Goal: Task Accomplishment & Management: Complete application form

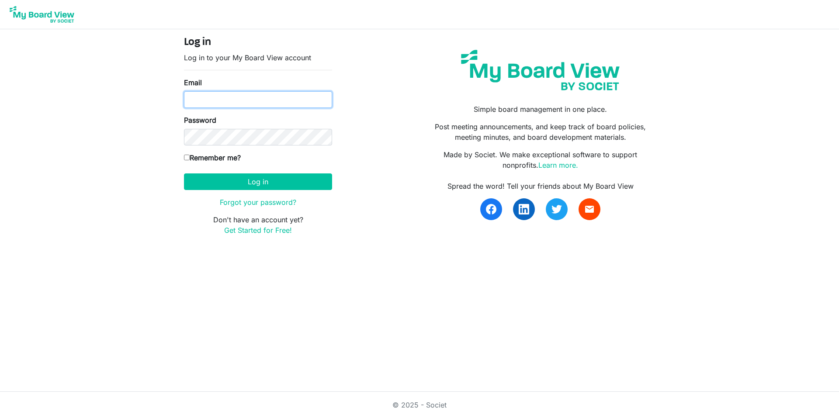
type input "[EMAIL_ADDRESS][DOMAIN_NAME]"
click at [265, 104] on input "[EMAIL_ADDRESS][DOMAIN_NAME]" at bounding box center [258, 99] width 148 height 17
click at [139, 154] on body "Log in Log in to your My Board View account Email jdonovant@smlgivesinc.org Pas…" at bounding box center [419, 125] width 839 height 250
click at [185, 160] on input "Remember me?" at bounding box center [187, 158] width 6 height 6
checkbox input "true"
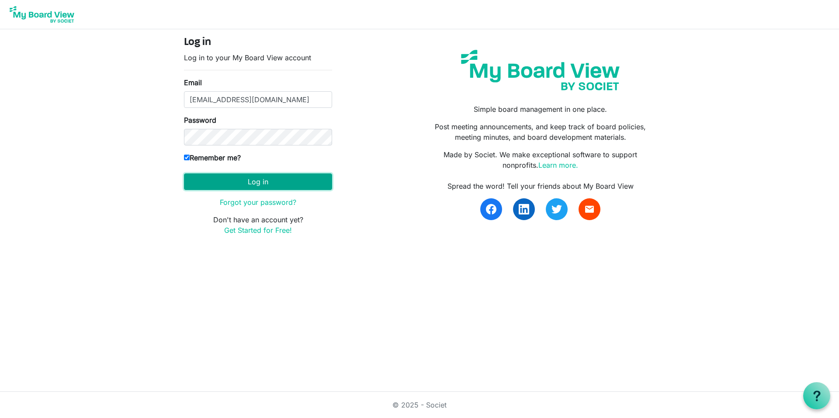
click at [216, 180] on button "Log in" at bounding box center [258, 182] width 148 height 17
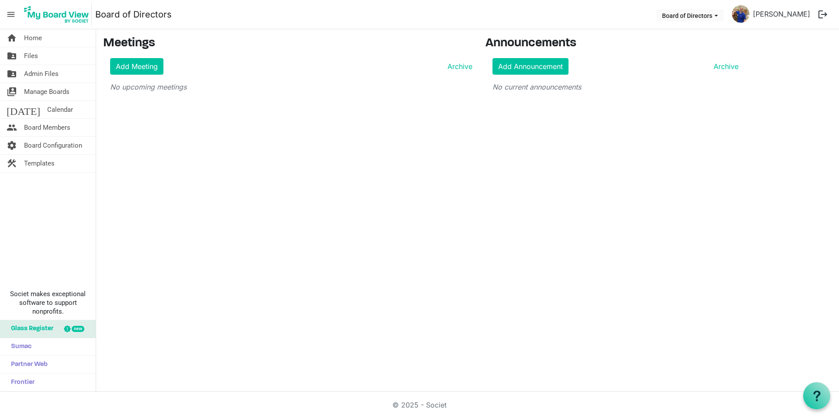
click at [80, 330] on div "new" at bounding box center [78, 329] width 13 height 6
click at [693, 10] on button "Board of Directors" at bounding box center [689, 15] width 67 height 12
click at [698, 27] on li "Board of Directors" at bounding box center [687, 33] width 63 height 16
click at [58, 89] on span "Manage Boards" at bounding box center [46, 91] width 45 height 17
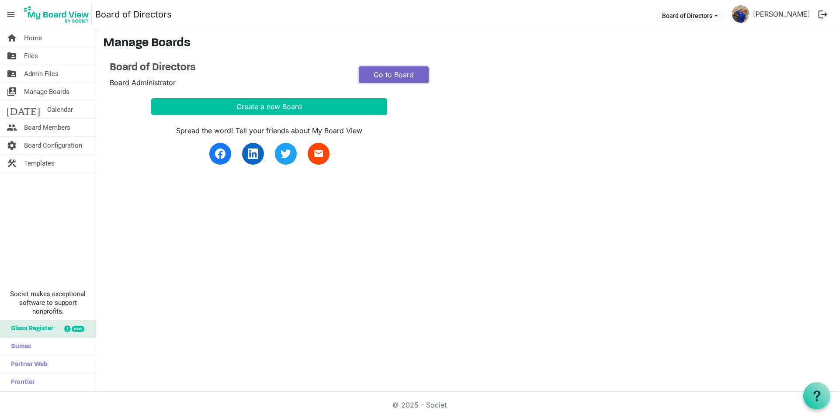
click at [408, 75] on link "Go to Board" at bounding box center [394, 74] width 70 height 17
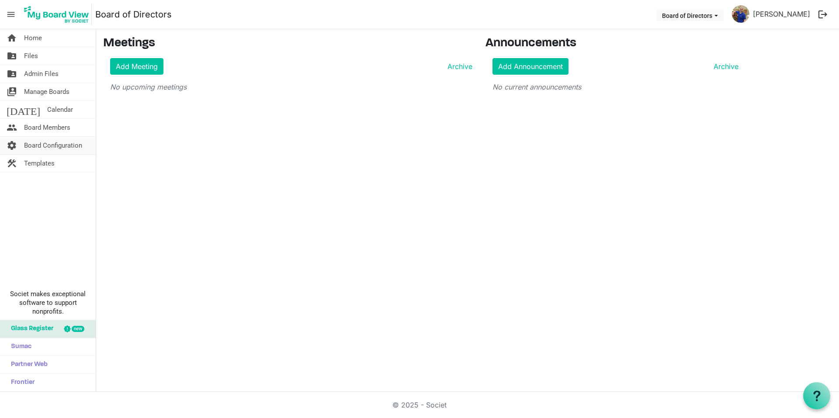
click at [61, 145] on span "Board Configuration" at bounding box center [53, 145] width 58 height 17
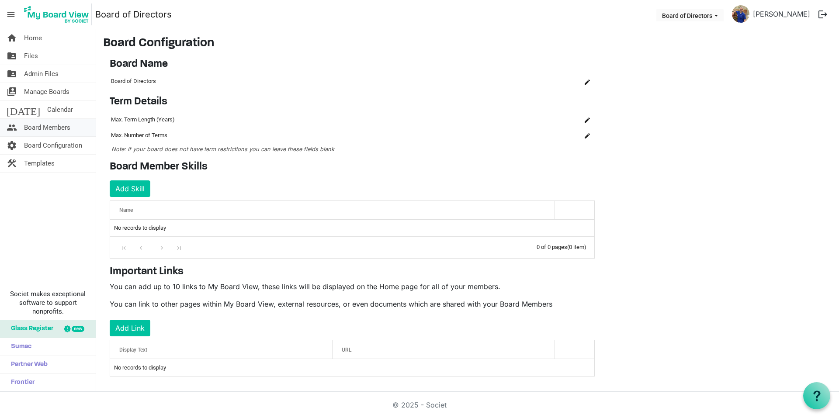
click at [45, 130] on span "Board Members" at bounding box center [47, 127] width 46 height 17
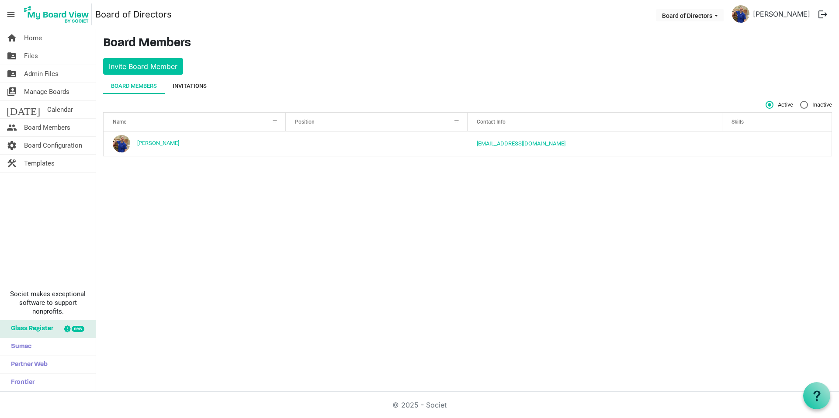
click at [202, 87] on div "Invitations" at bounding box center [190, 86] width 34 height 9
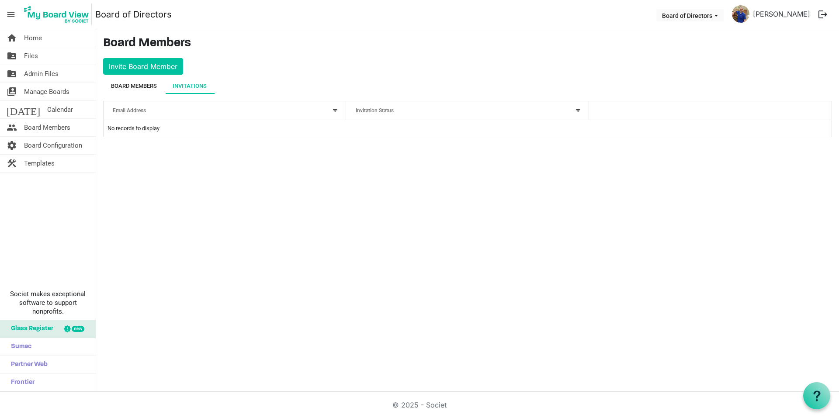
click at [141, 83] on div "Board Members" at bounding box center [134, 86] width 46 height 9
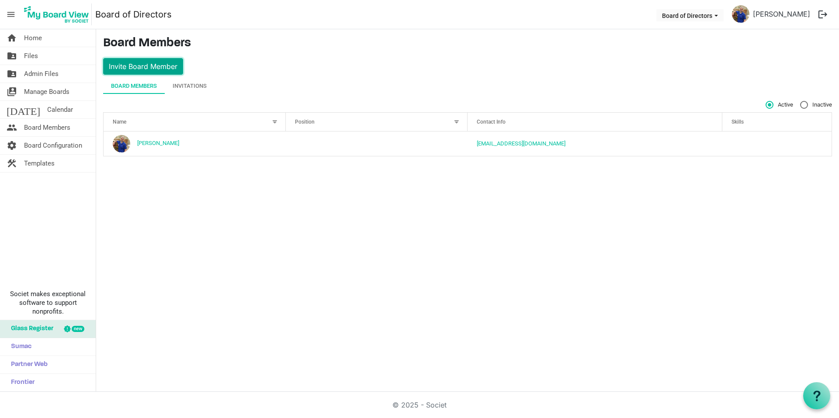
click at [150, 68] on button "Invite Board Member" at bounding box center [143, 66] width 80 height 17
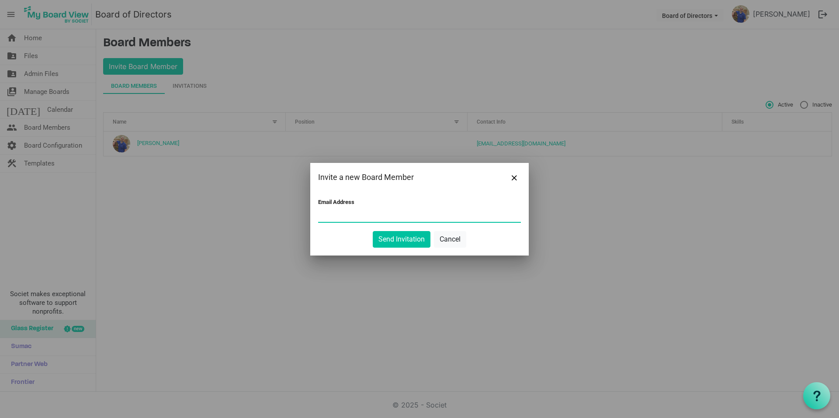
click at [329, 212] on input "Email Address" at bounding box center [419, 215] width 203 height 13
type input "jaull@smlgivesinc.org"
click at [414, 241] on button "Send Invitation" at bounding box center [402, 239] width 58 height 17
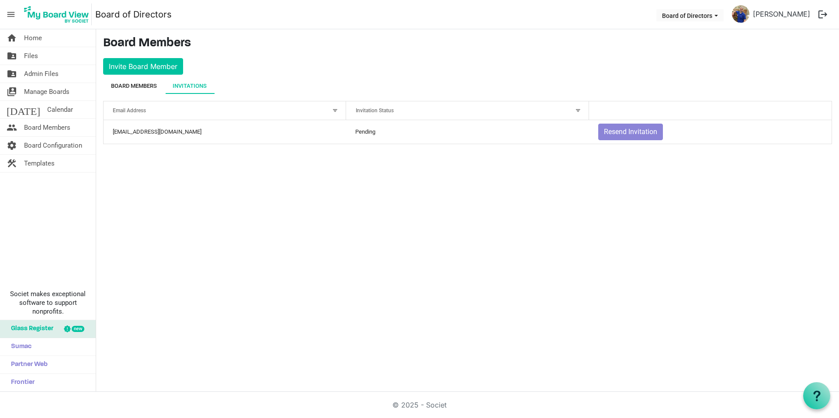
click at [129, 83] on div "Board Members" at bounding box center [134, 86] width 46 height 9
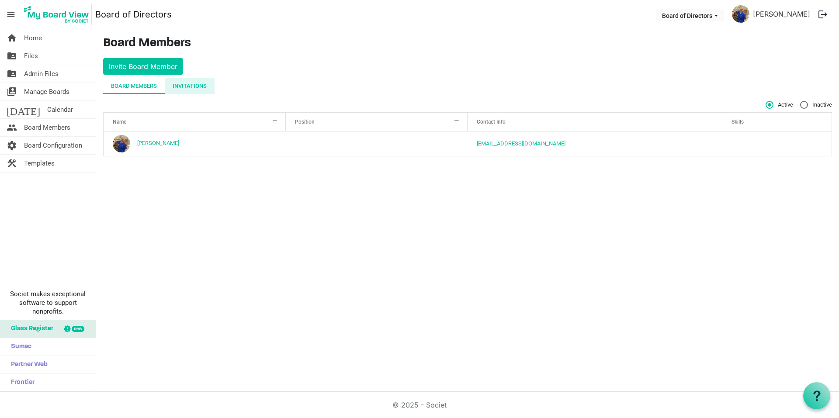
click at [197, 86] on div "Invitations" at bounding box center [190, 86] width 34 height 9
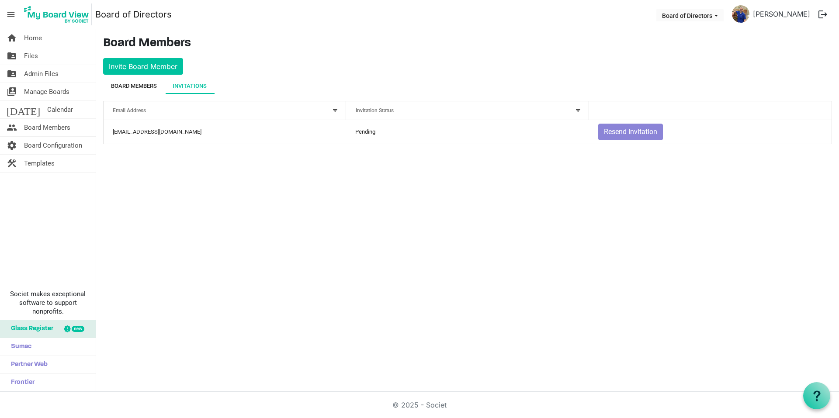
click at [156, 90] on div "Board Members" at bounding box center [134, 86] width 46 height 16
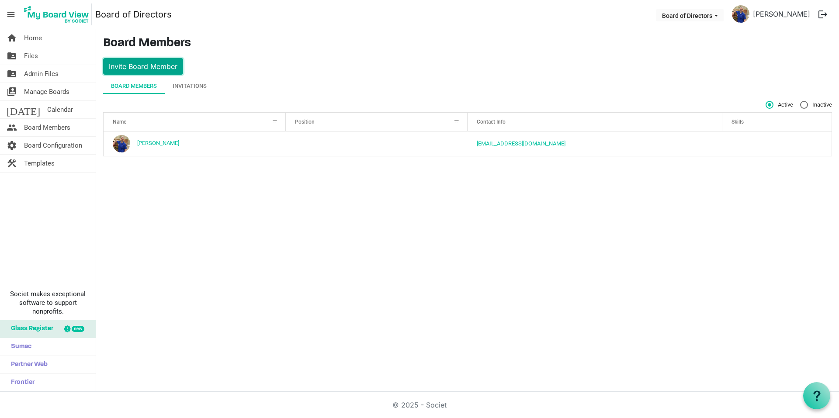
click at [152, 64] on button "Invite Board Member" at bounding box center [143, 66] width 80 height 17
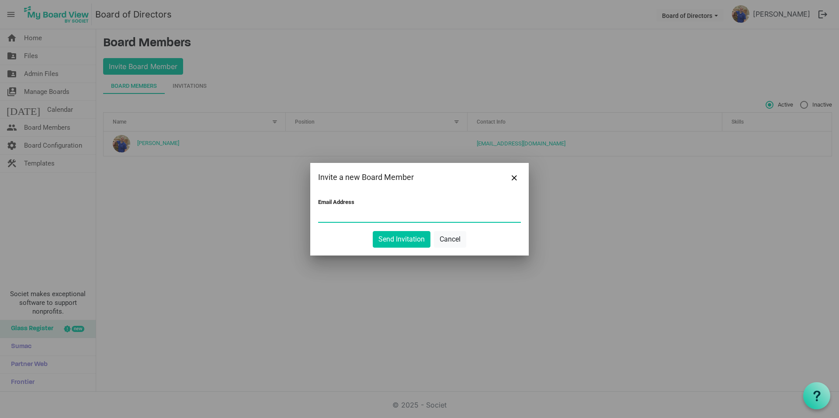
click at [330, 206] on div "Email Address" at bounding box center [419, 211] width 203 height 25
click at [327, 213] on input "Email Address" at bounding box center [419, 215] width 203 height 13
type input "susanhogan51@gmail.com, smothers.tim@gmail.com"
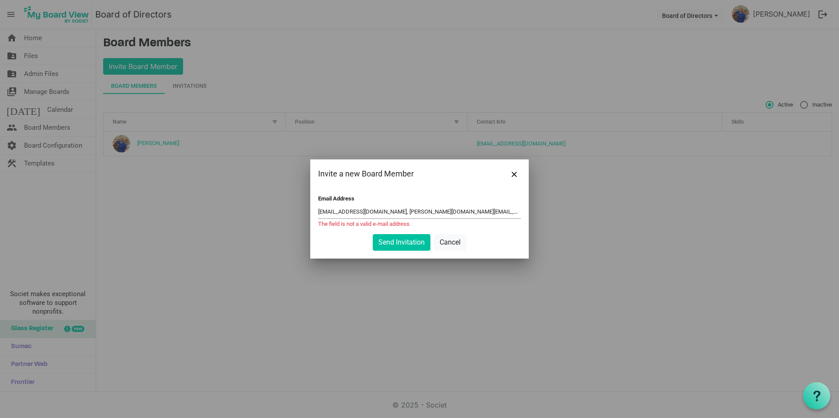
click at [456, 210] on input "susanhogan51@gmail.com, smothers.tim@gmail.com" at bounding box center [419, 211] width 203 height 13
drag, startPoint x: 462, startPoint y: 213, endPoint x: 388, endPoint y: 217, distance: 74.0
click at [388, 217] on input "susanhogan51@gmail.com, smothers.tim@gmail.com," at bounding box center [419, 211] width 203 height 13
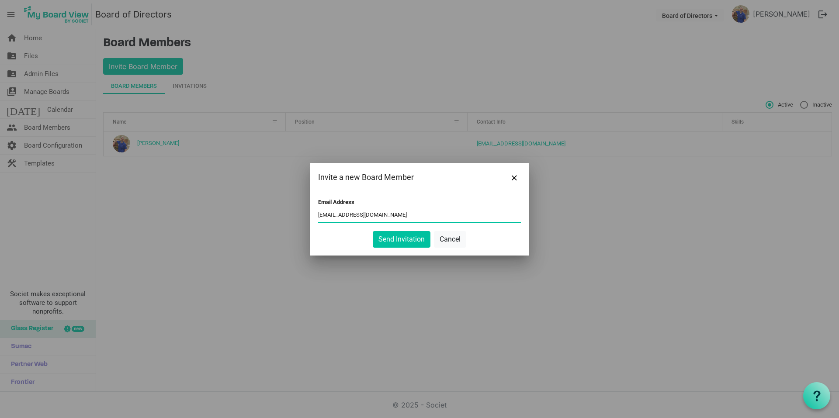
type input "susanhogan51@gmail.com"
click at [625, 308] on div at bounding box center [419, 209] width 839 height 418
click at [418, 240] on button "Send Invitation" at bounding box center [402, 239] width 58 height 17
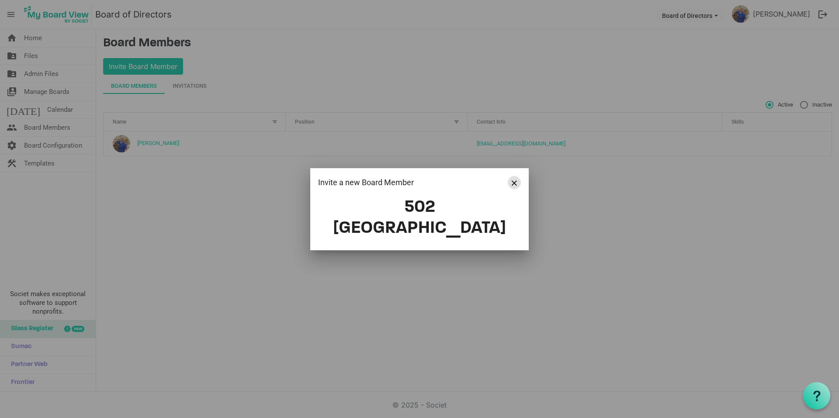
click at [515, 186] on span "Close" at bounding box center [514, 183] width 5 height 5
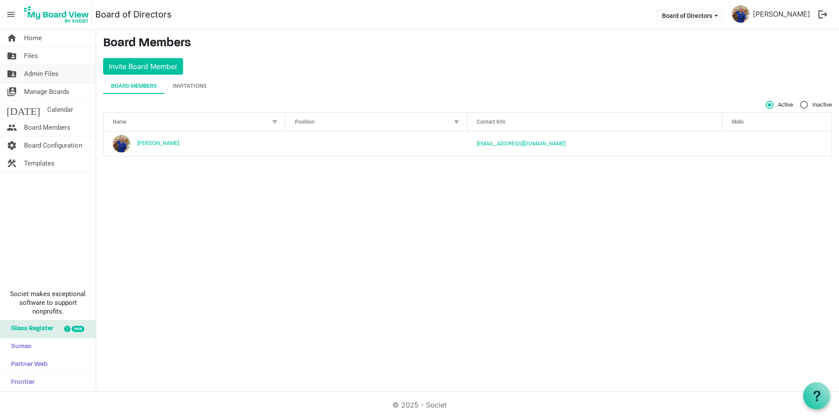
click at [32, 70] on span "Admin Files" at bounding box center [41, 73] width 35 height 17
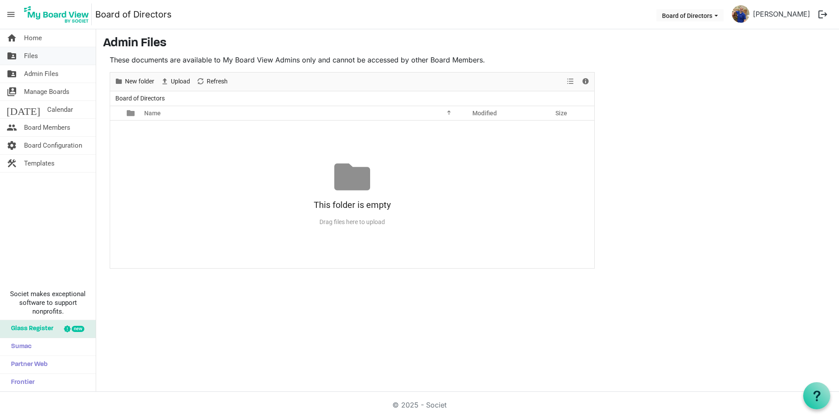
click at [35, 51] on span "Files" at bounding box center [31, 55] width 14 height 17
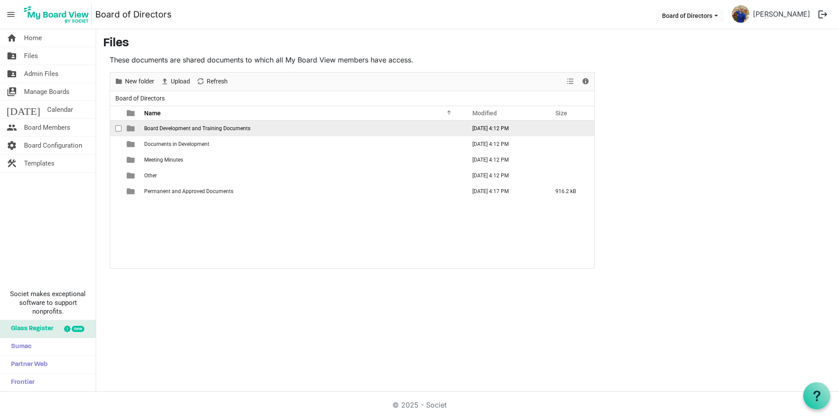
click at [172, 131] on span "Board Development and Training Documents" at bounding box center [197, 128] width 106 height 6
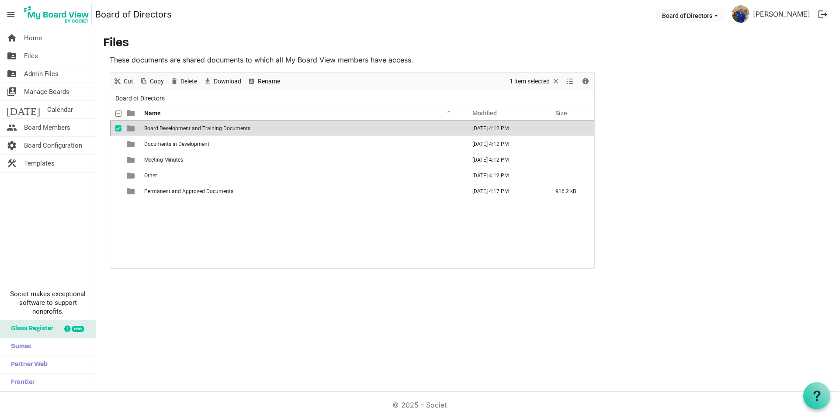
click at [172, 131] on span "Board Development and Training Documents" at bounding box center [197, 128] width 106 height 6
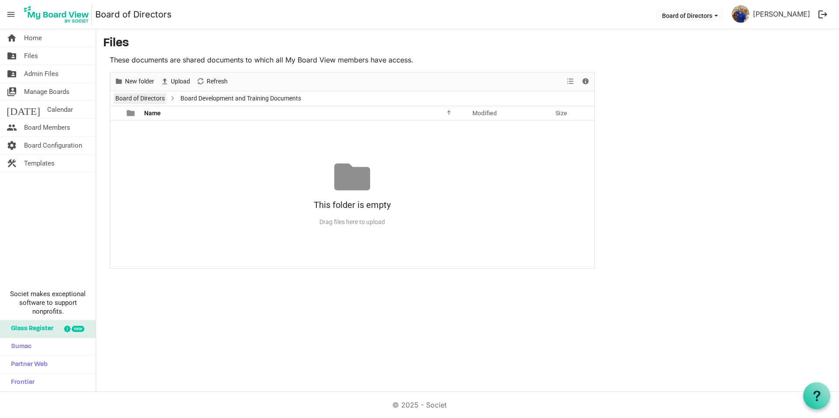
click at [158, 101] on link "Board of Directors" at bounding box center [140, 98] width 53 height 11
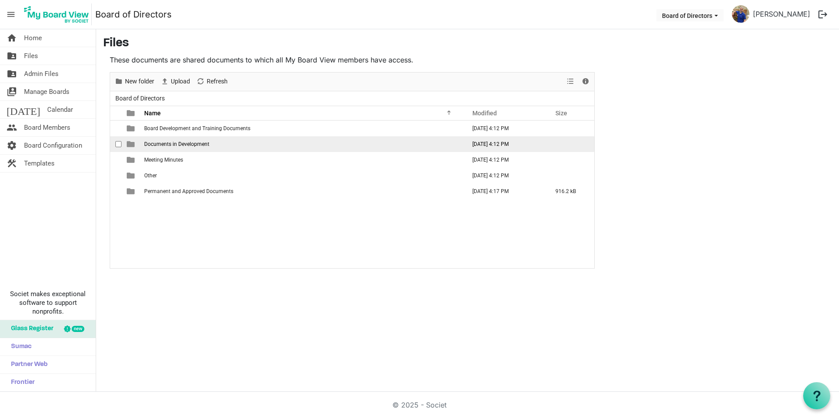
click at [190, 145] on span "Documents in Development" at bounding box center [176, 144] width 65 height 6
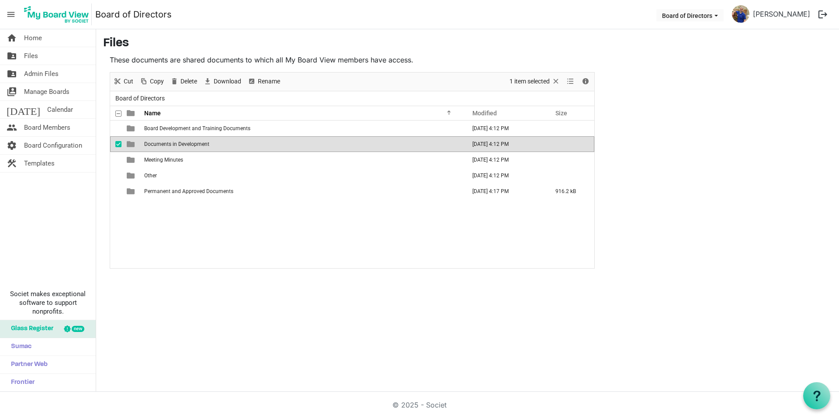
click at [190, 145] on span "Documents in Development" at bounding box center [176, 144] width 65 height 6
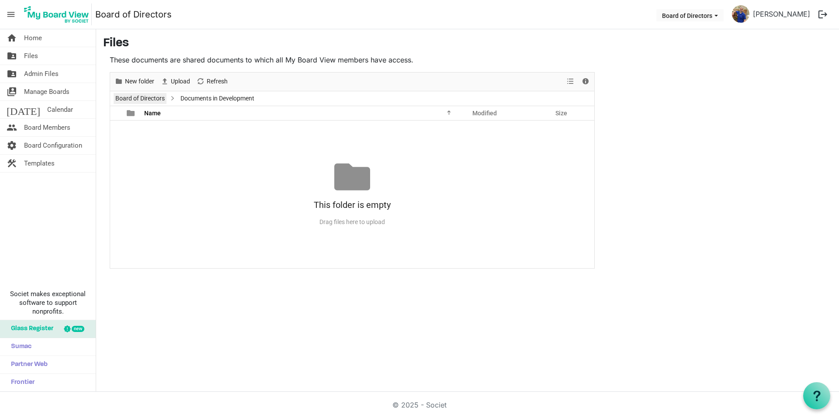
click at [150, 94] on link "Board of Directors" at bounding box center [140, 98] width 53 height 11
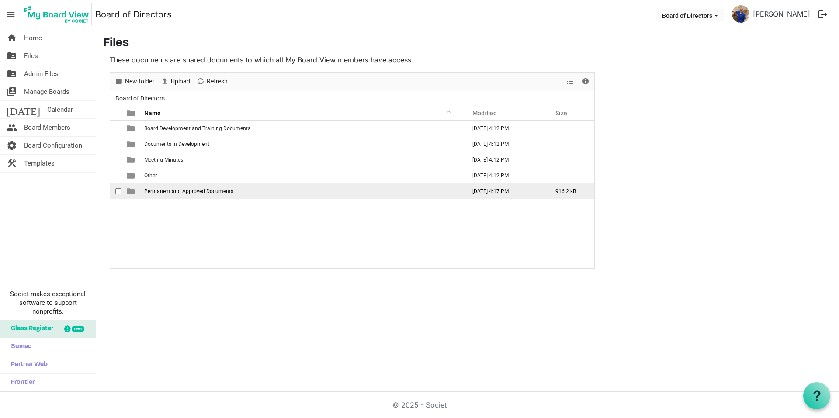
click at [178, 195] on td "Permanent and Approved Documents" at bounding box center [303, 192] width 322 height 16
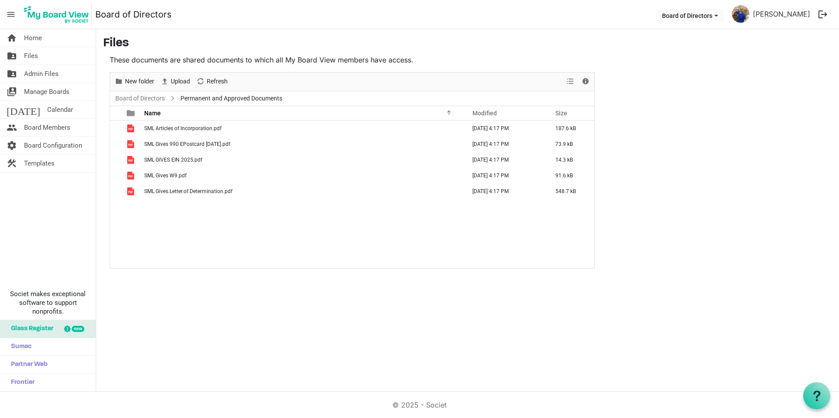
click at [159, 76] on div "Upload" at bounding box center [175, 82] width 36 height 18
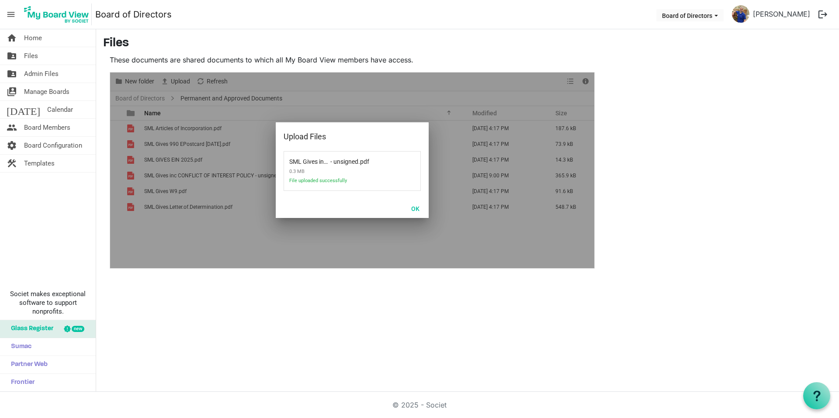
click at [139, 99] on div at bounding box center [352, 171] width 484 height 196
click button "OK" at bounding box center [416, 208] width 20 height 12
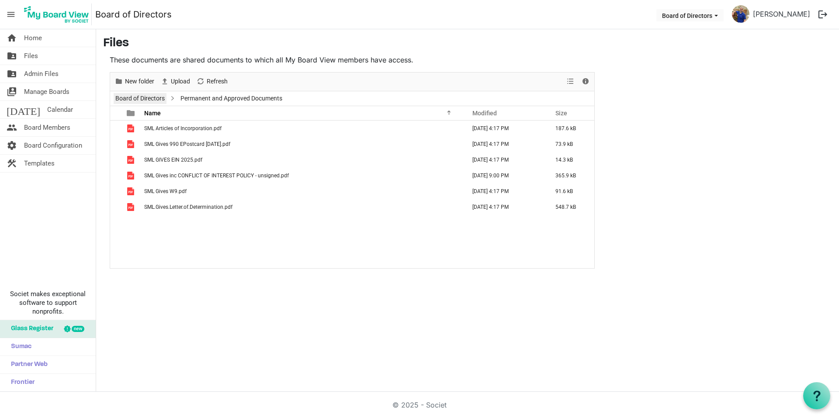
click at [145, 97] on link "Board of Directors" at bounding box center [140, 98] width 53 height 11
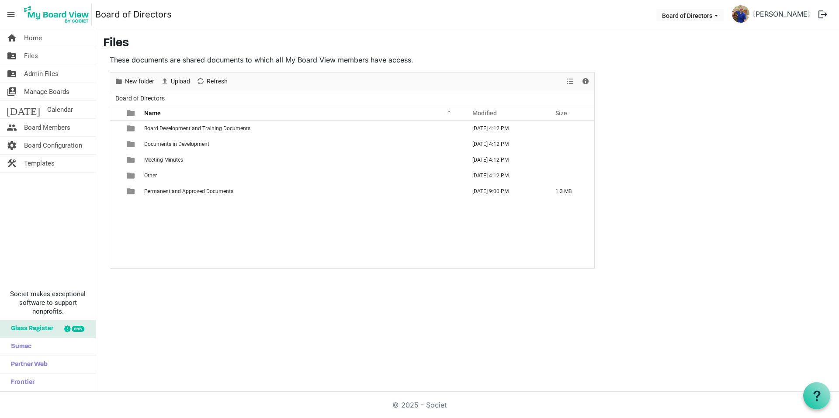
click at [128, 96] on span "Board of Directors" at bounding box center [140, 98] width 53 height 11
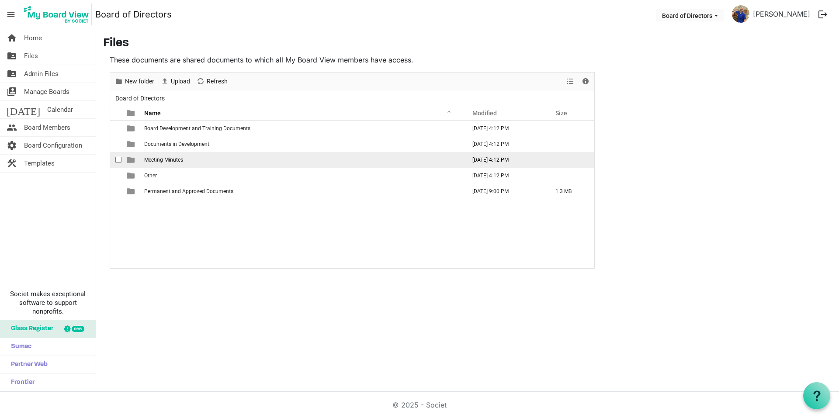
click at [172, 160] on span "Meeting Minutes" at bounding box center [163, 160] width 39 height 6
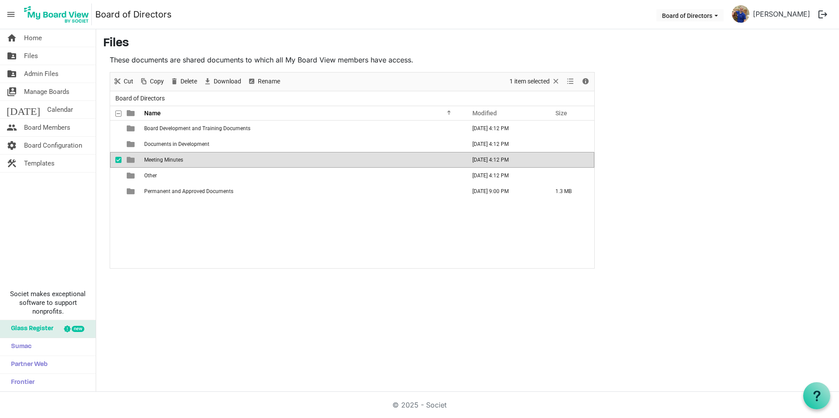
click at [172, 160] on span "Meeting Minutes" at bounding box center [163, 160] width 39 height 6
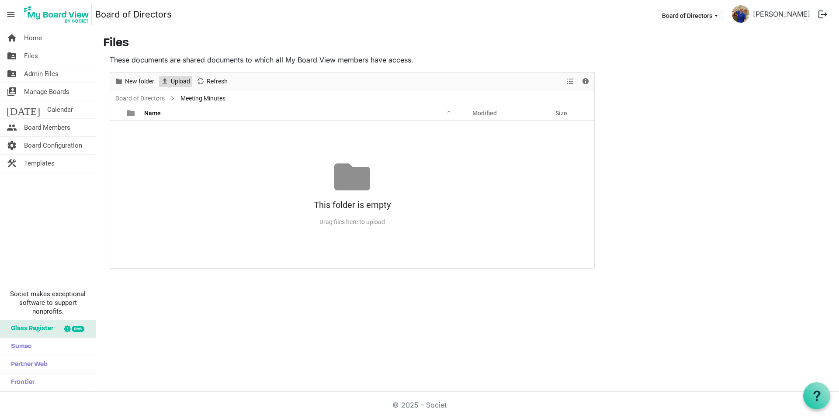
click at [180, 81] on span "Upload" at bounding box center [180, 81] width 21 height 11
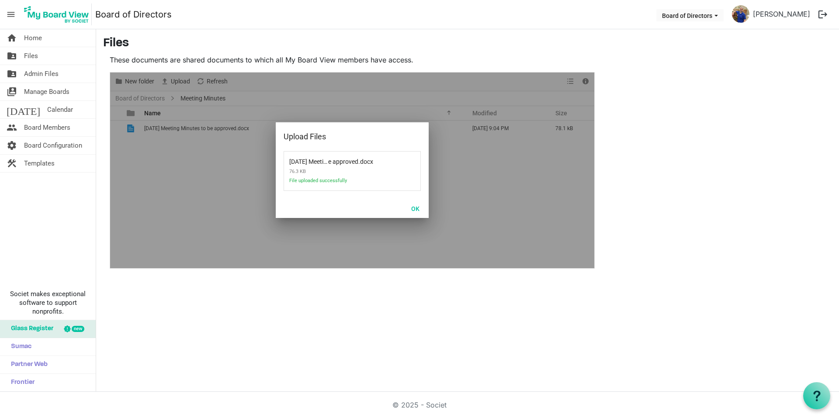
click at [243, 50] on h3 "Files" at bounding box center [467, 43] width 729 height 15
click at [415, 210] on button "OK" at bounding box center [416, 208] width 20 height 12
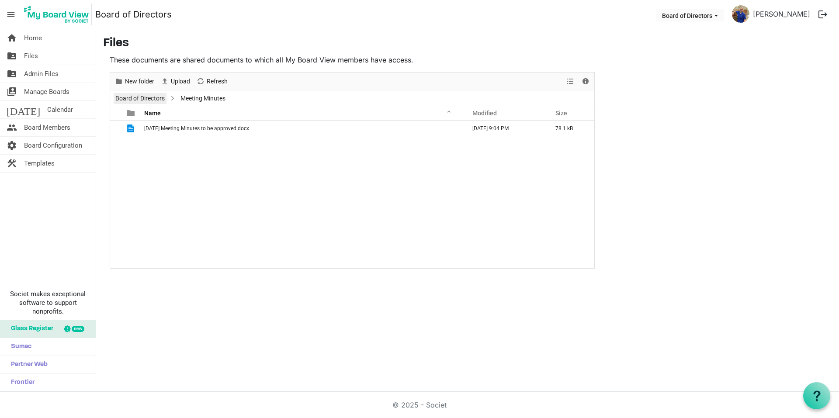
click at [135, 101] on link "Board of Directors" at bounding box center [140, 98] width 53 height 11
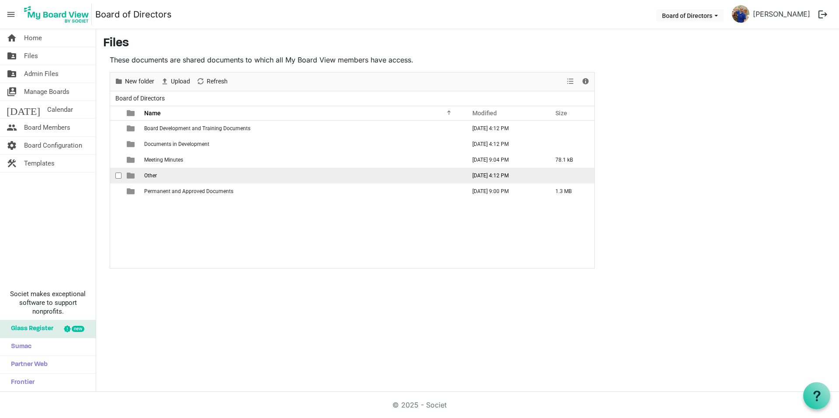
click at [158, 176] on td "Other" at bounding box center [303, 176] width 322 height 16
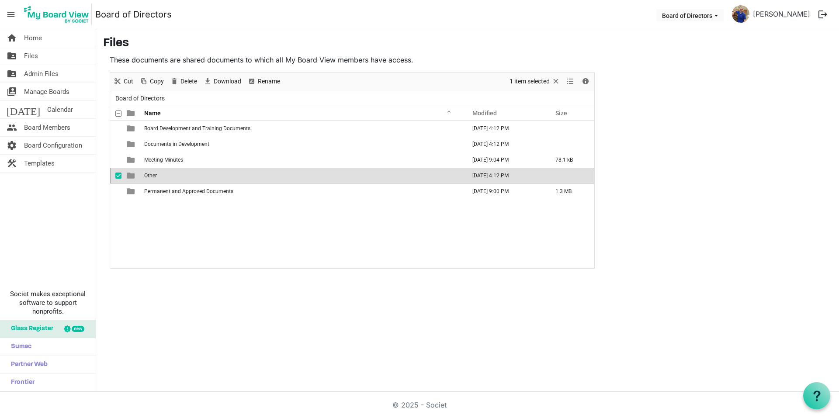
click at [158, 176] on td "Other" at bounding box center [303, 176] width 322 height 16
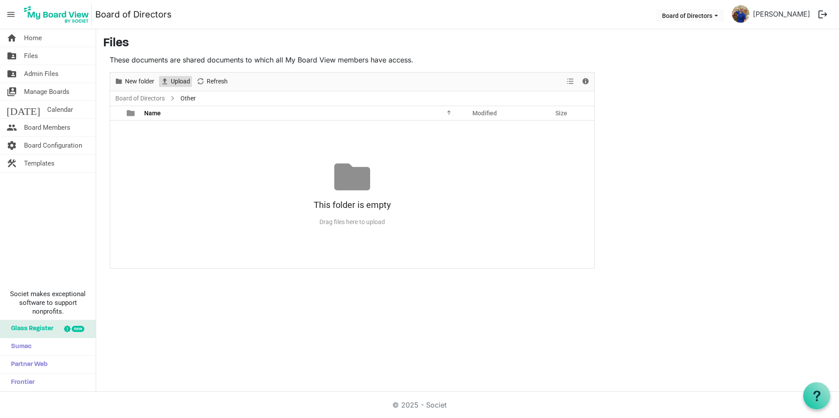
click at [174, 82] on span "Upload" at bounding box center [180, 81] width 21 height 11
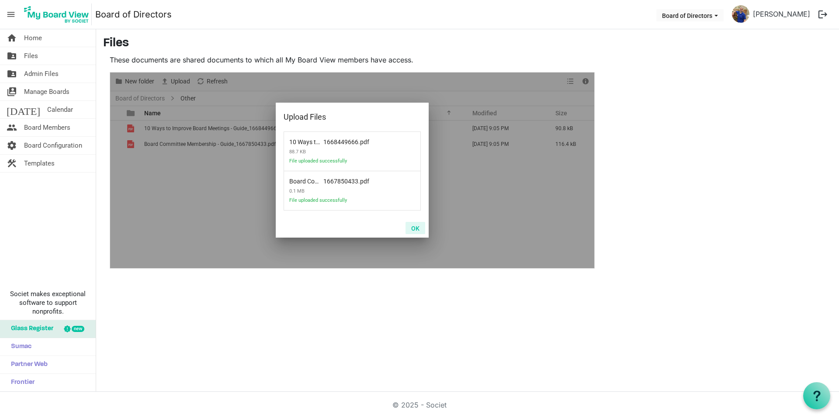
click at [413, 226] on button "OK" at bounding box center [416, 228] width 20 height 12
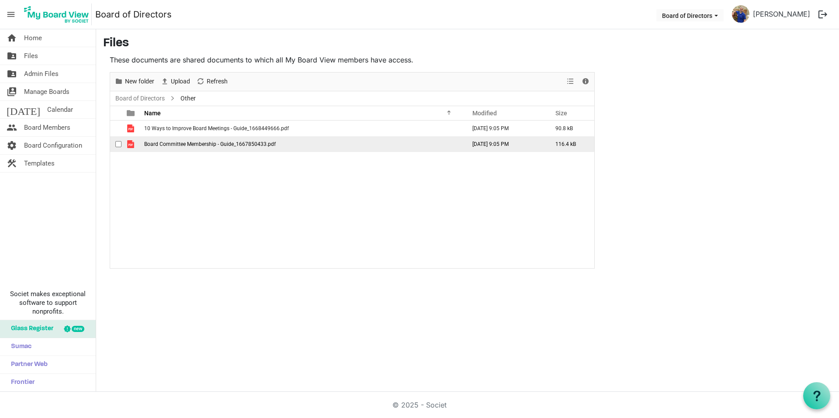
click at [177, 139] on td "Board Committee Membership - Guide_1667850433.pdf" at bounding box center [303, 144] width 322 height 16
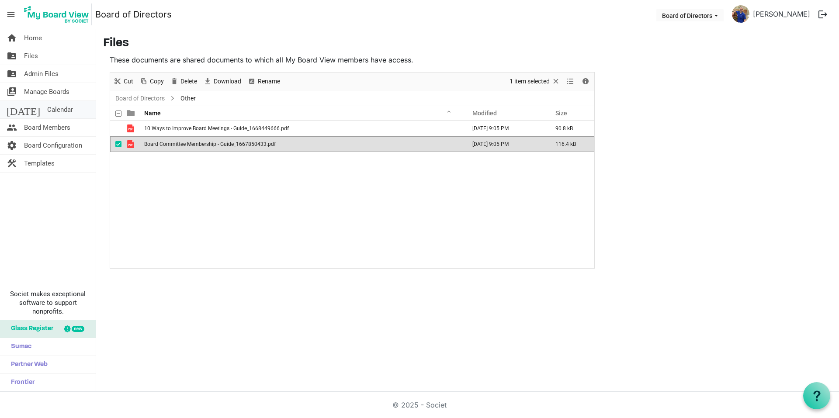
click at [47, 111] on span "Calendar" at bounding box center [60, 109] width 26 height 17
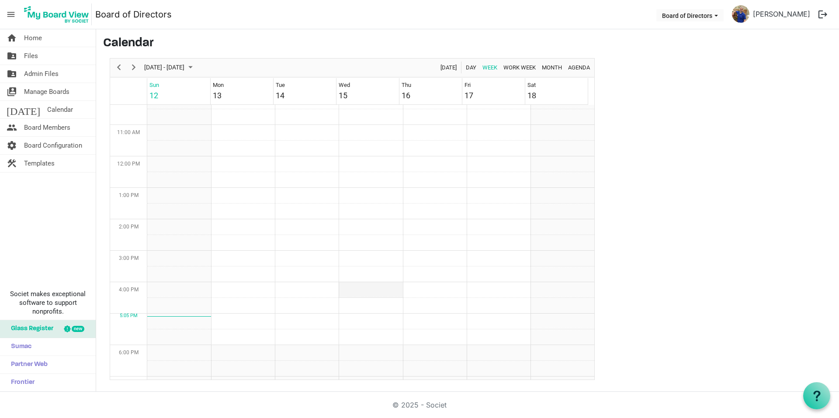
scroll to position [327, 0]
click at [446, 353] on td "Week of October 12, 2025" at bounding box center [435, 352] width 64 height 16
click at [438, 353] on td "Week of October 12, 2025" at bounding box center [435, 352] width 64 height 16
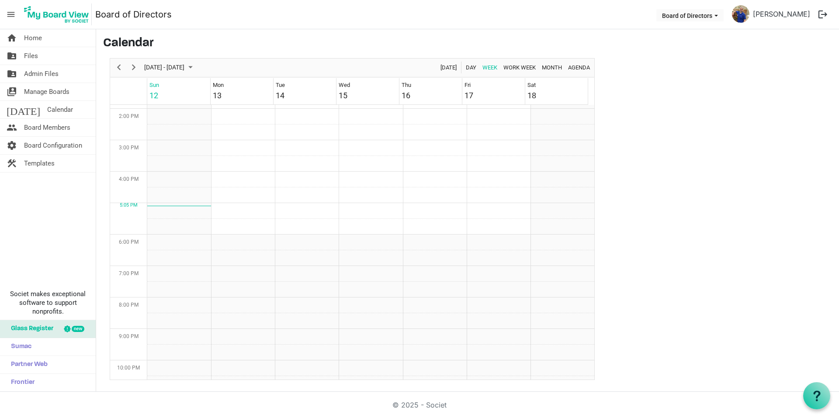
click at [132, 205] on div "5:05 PM" at bounding box center [128, 205] width 37 height 7
click at [440, 205] on td "Week of October 12, 2025" at bounding box center [435, 211] width 64 height 16
click at [438, 204] on td "Week of October 12, 2025" at bounding box center [435, 211] width 64 height 16
click at [439, 208] on td "Week of October 12, 2025" at bounding box center [435, 211] width 64 height 16
click at [490, 68] on span "Week" at bounding box center [490, 67] width 17 height 11
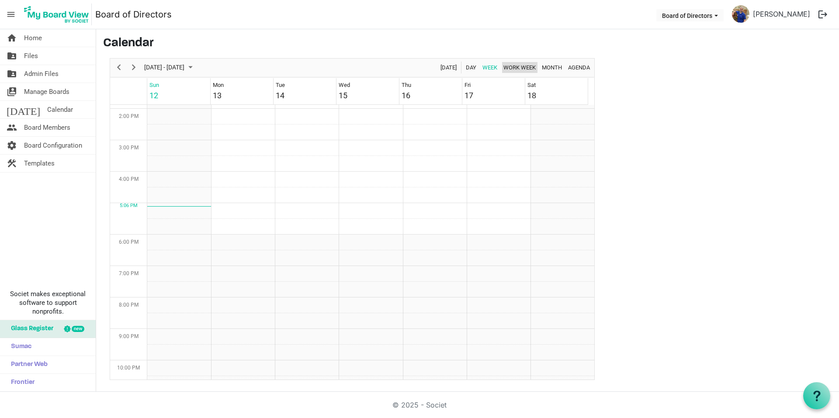
click at [519, 68] on span "Work Week" at bounding box center [520, 67] width 34 height 11
click at [539, 67] on div "Month" at bounding box center [552, 68] width 26 height 18
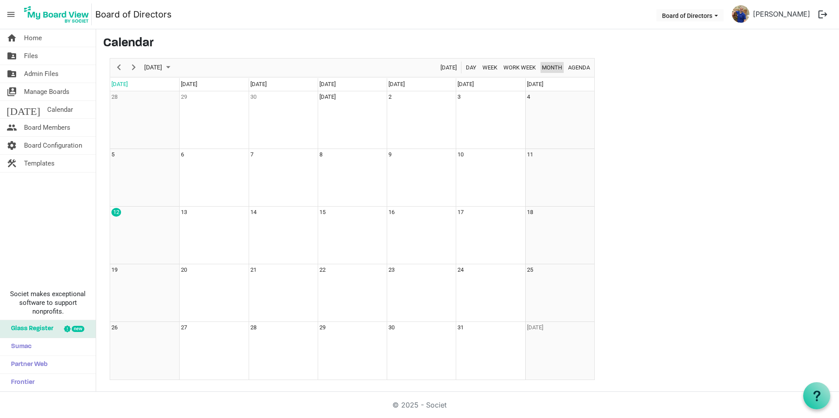
click at [551, 67] on span "Month" at bounding box center [552, 67] width 22 height 11
click at [400, 230] on td "16" at bounding box center [421, 236] width 69 height 58
click at [61, 146] on span "Board Configuration" at bounding box center [53, 145] width 58 height 17
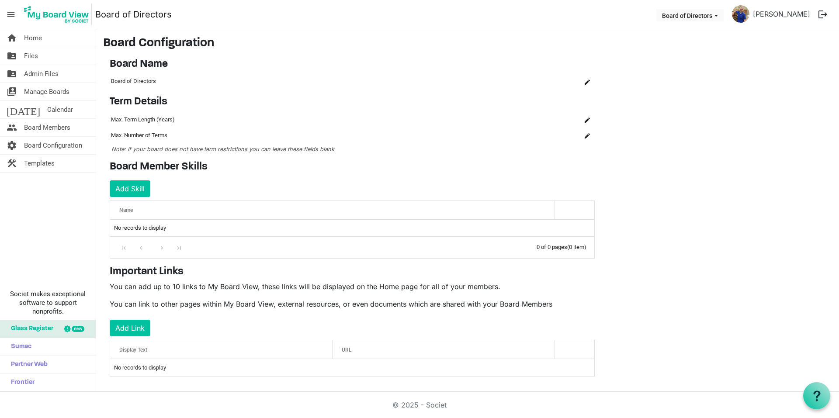
scroll to position [6, 0]
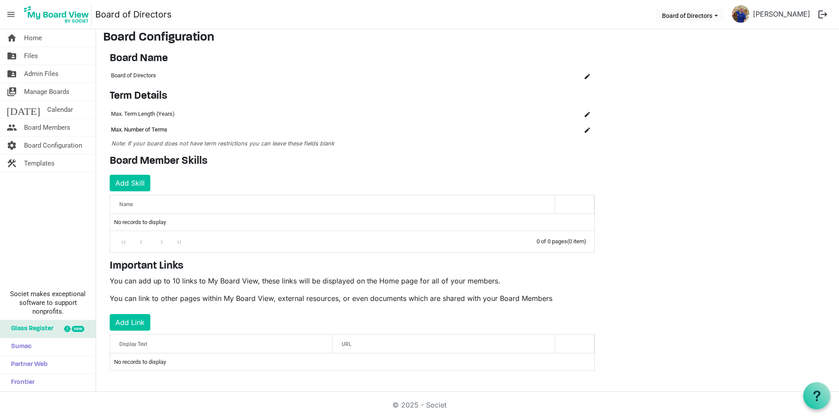
click at [274, 127] on td "Max. Number of Terms" at bounding box center [315, 130] width 411 height 16
click at [138, 115] on td "Max. Term Length (Years)" at bounding box center [315, 114] width 411 height 16
click at [585, 114] on span "is Command column column header" at bounding box center [587, 114] width 5 height 5
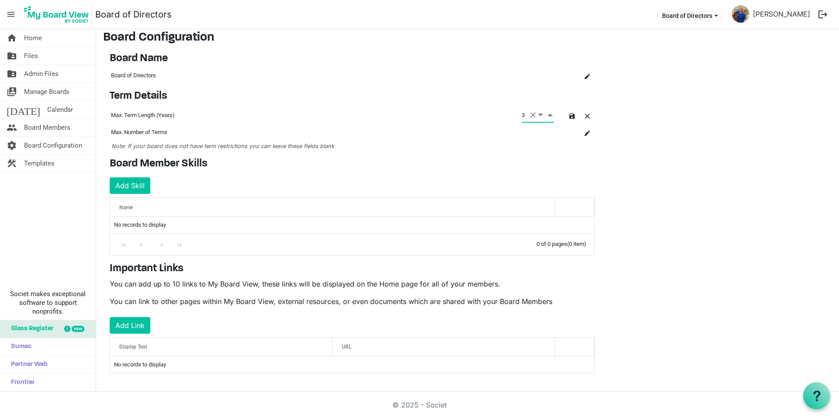
type input "3"
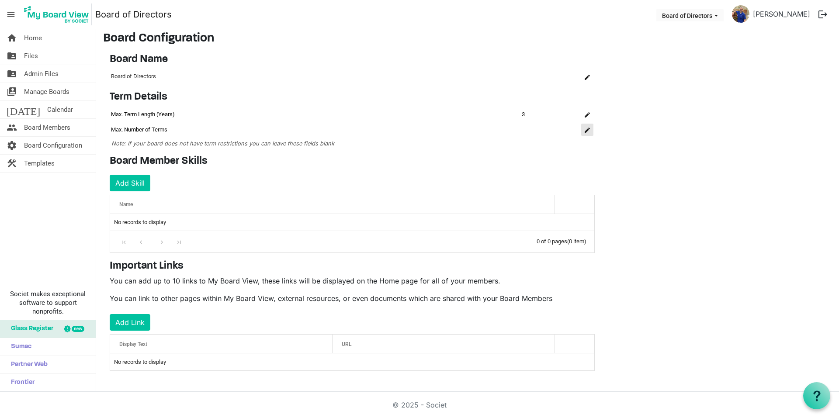
click at [589, 132] on span "is Command column column header" at bounding box center [587, 130] width 5 height 5
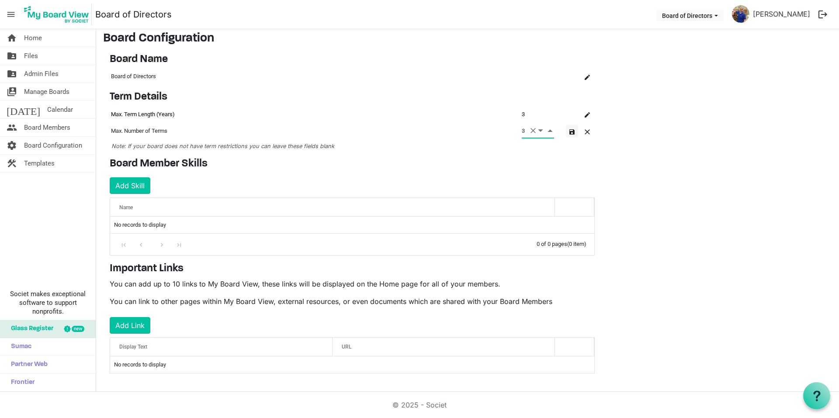
type input "3"
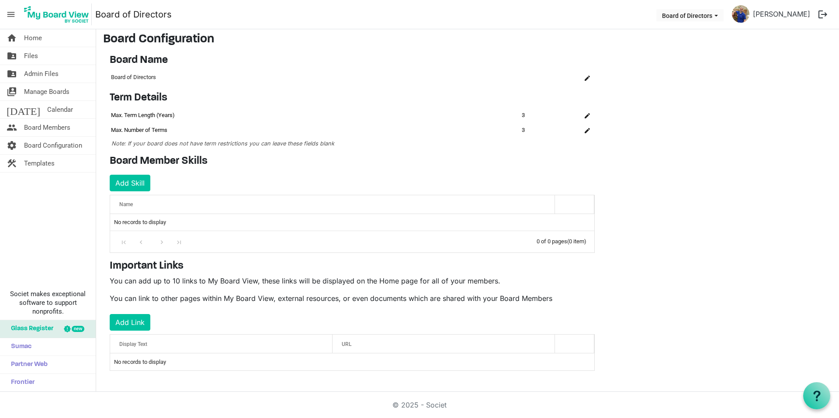
scroll to position [4, 0]
click at [130, 325] on button "Add Link" at bounding box center [130, 322] width 41 height 17
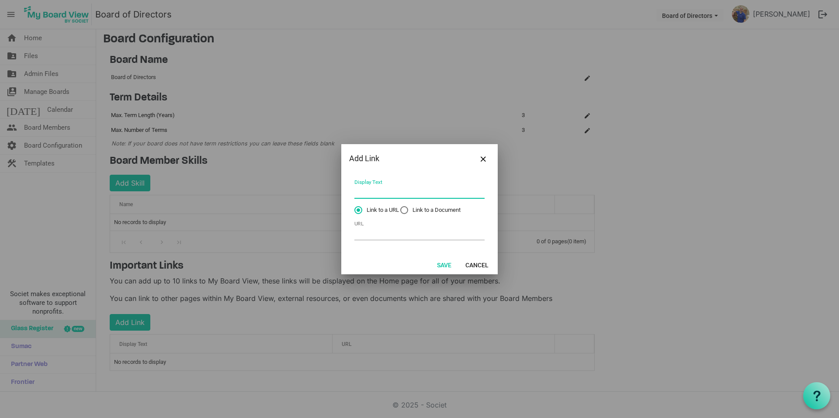
click at [368, 190] on input "Display Text" at bounding box center [419, 192] width 130 height 14
type input "SML Gives inc Website"
click at [391, 227] on input "URL" at bounding box center [419, 234] width 130 height 14
type input "[URL][DOMAIN_NAME]"
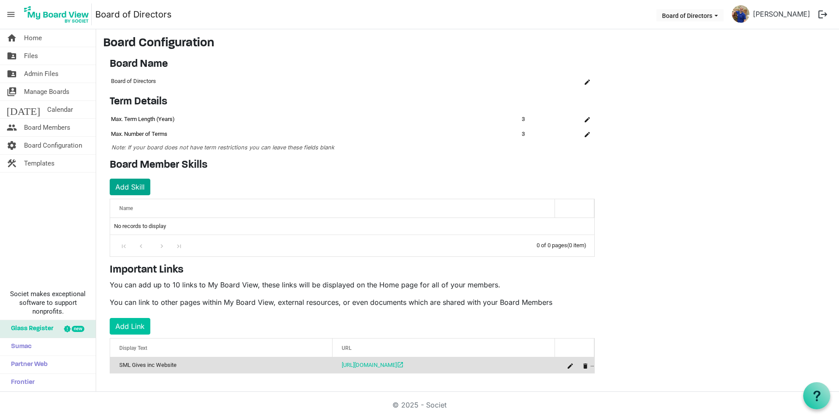
scroll to position [3, 0]
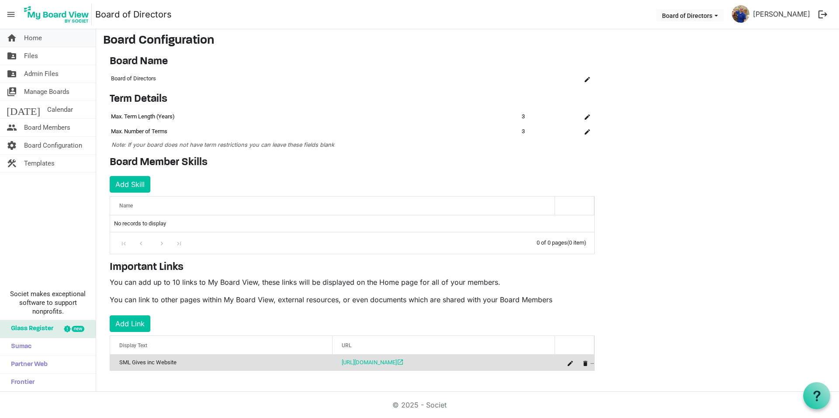
click at [40, 43] on span "Home" at bounding box center [33, 37] width 18 height 17
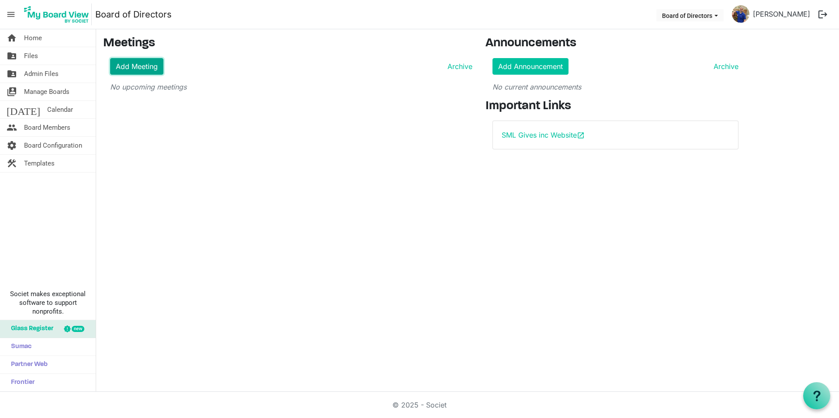
click at [136, 61] on link "Add Meeting" at bounding box center [136, 66] width 53 height 17
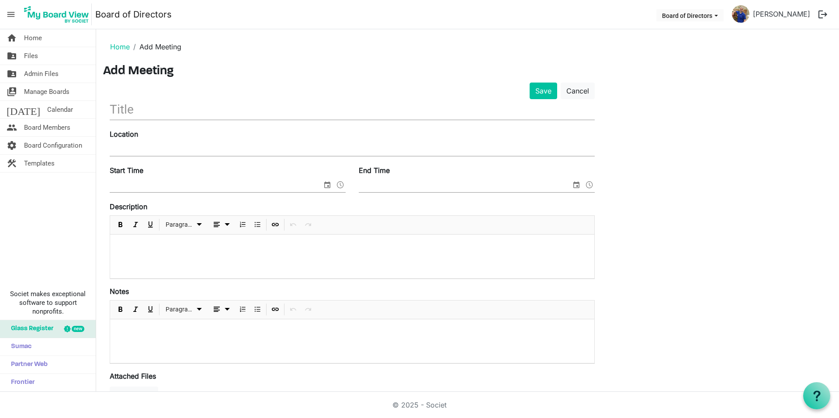
click at [162, 110] on input "text" at bounding box center [352, 109] width 485 height 21
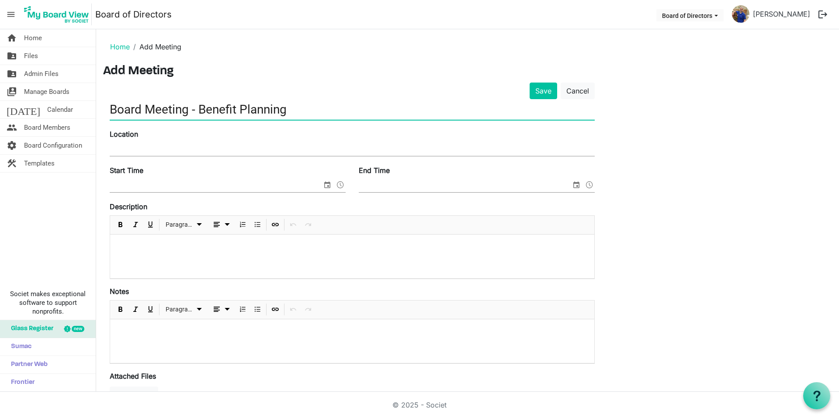
type input "Board Meeting - Benefit Planning"
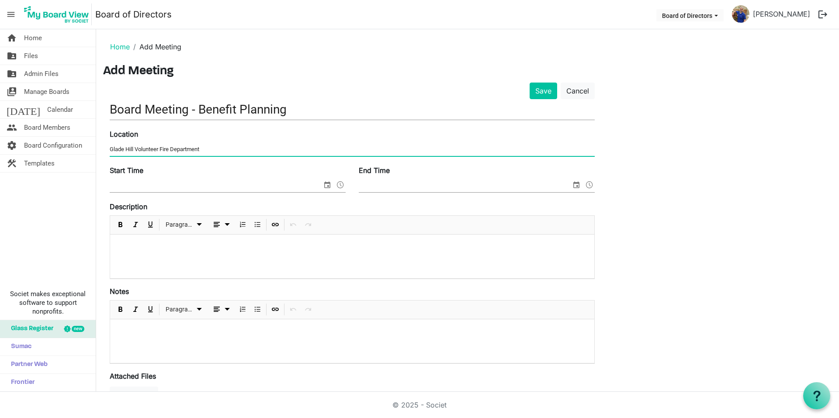
type input "Glade Hill Volunteer Fire Department"
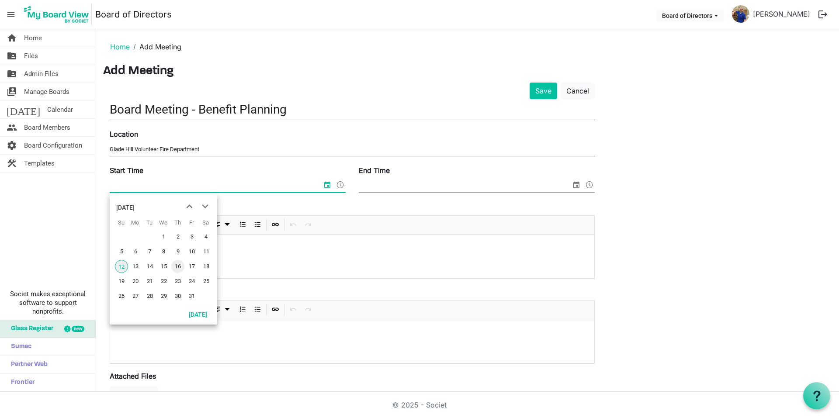
click at [176, 266] on span "16" at bounding box center [177, 266] width 13 height 13
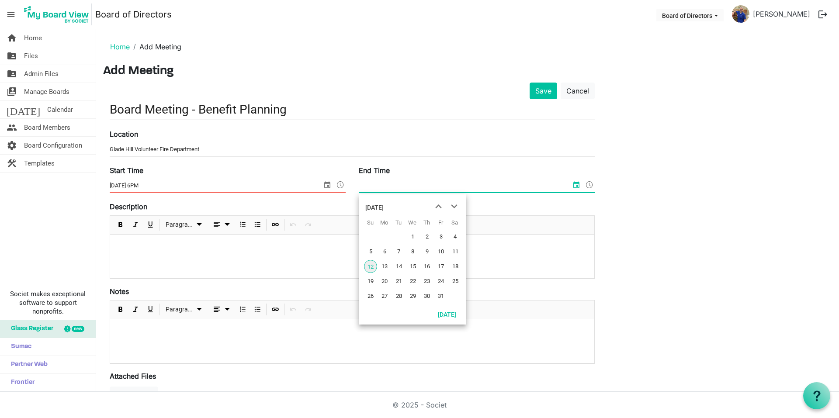
click at [326, 188] on span "select" at bounding box center [327, 184] width 10 height 11
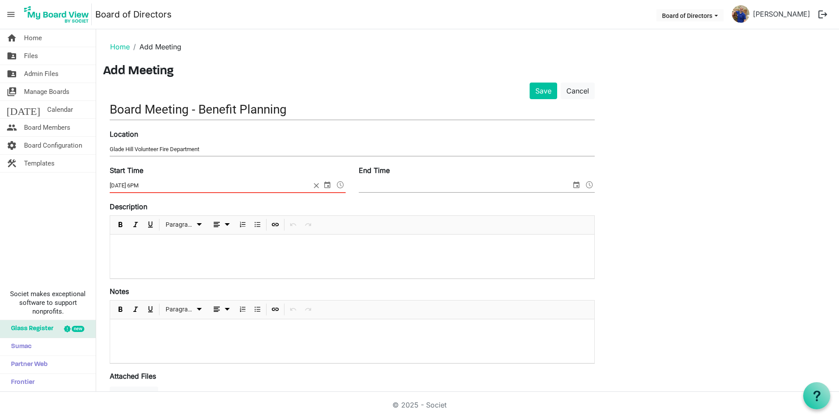
click at [339, 187] on span at bounding box center [340, 184] width 10 height 11
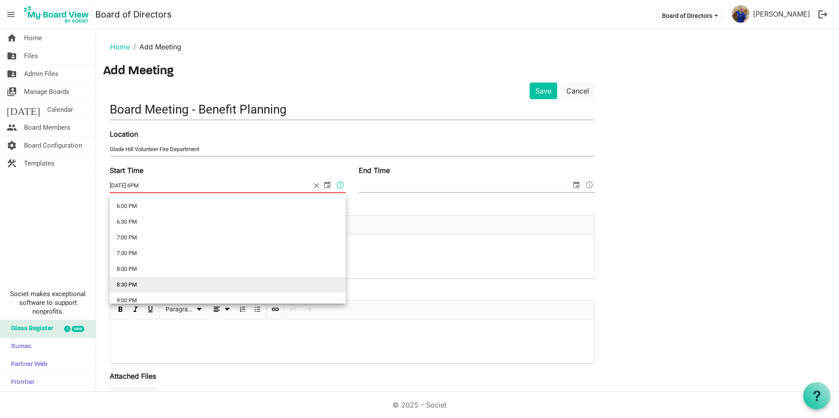
scroll to position [566, 0]
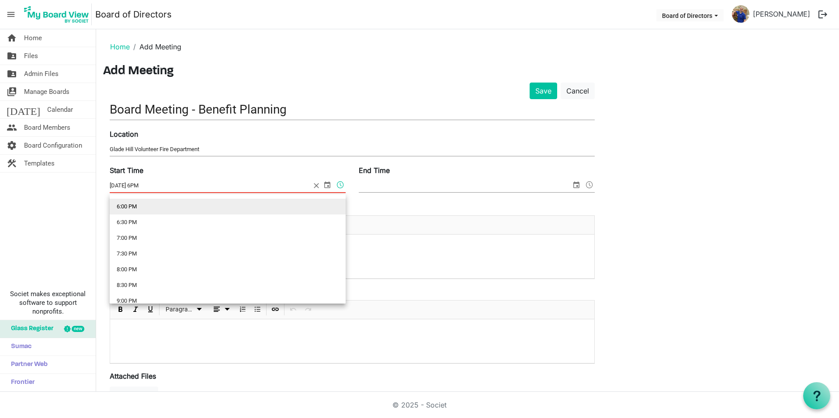
click at [144, 210] on li "6:00 PM" at bounding box center [228, 207] width 236 height 16
type input "[DATE] 6:00 PM"
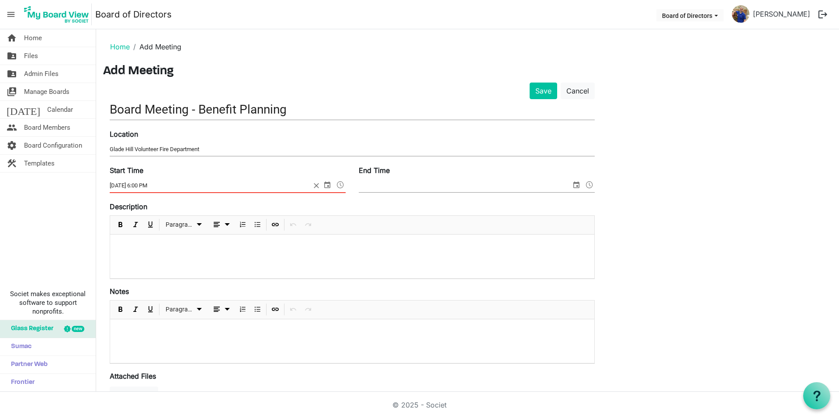
click at [405, 184] on input "End Time" at bounding box center [465, 185] width 212 height 13
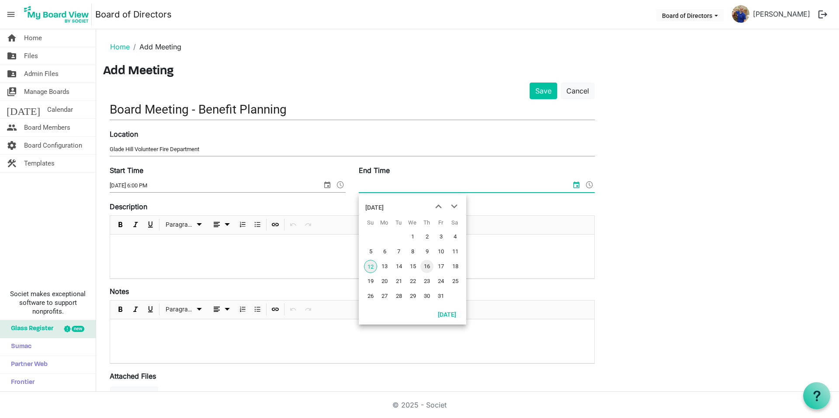
click at [427, 269] on span "16" at bounding box center [426, 266] width 13 height 13
click at [591, 186] on span at bounding box center [589, 184] width 10 height 11
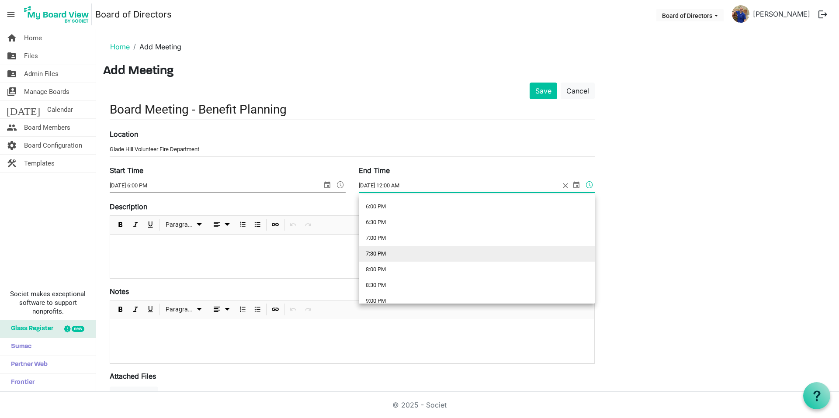
click at [438, 248] on li "7:30 PM" at bounding box center [477, 254] width 236 height 16
type input "[DATE] 7:30 PM"
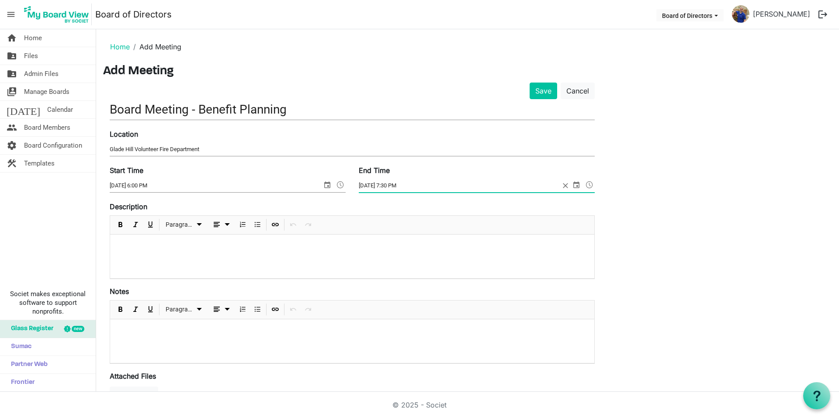
click at [232, 249] on p at bounding box center [352, 246] width 470 height 9
click at [156, 250] on p at bounding box center [352, 246] width 470 height 9
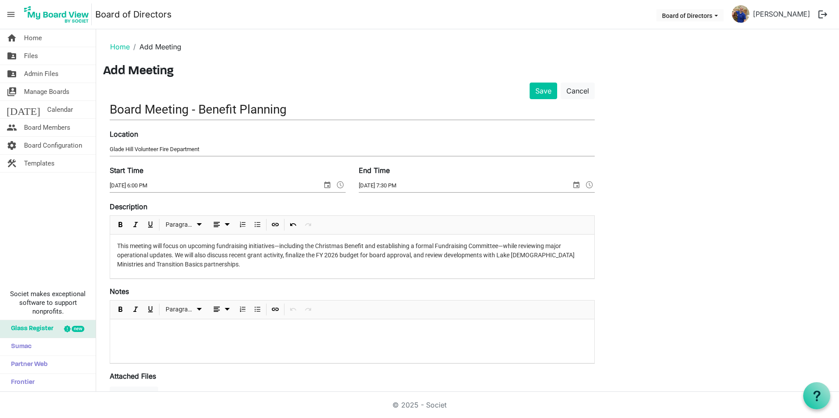
click at [566, 257] on p "This meeting will focus on upcoming fundraising initiatives—including the Chris…" at bounding box center [352, 256] width 470 height 28
click at [298, 264] on p "This meeting will focus on upcoming fundraising initiatives—including the Chris…" at bounding box center [352, 256] width 470 height 28
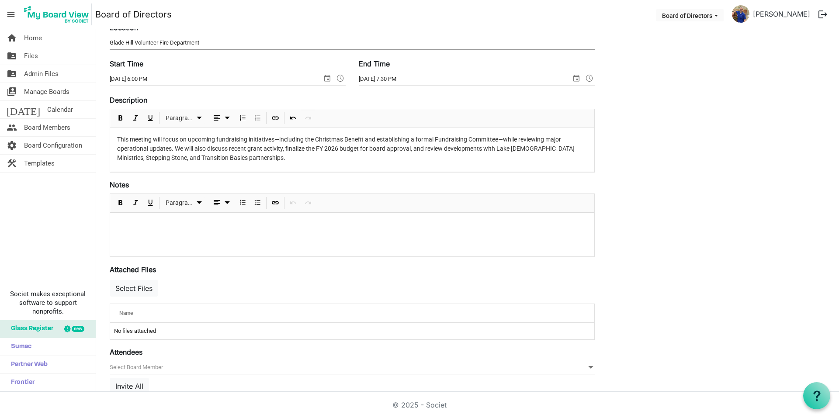
scroll to position [131, 0]
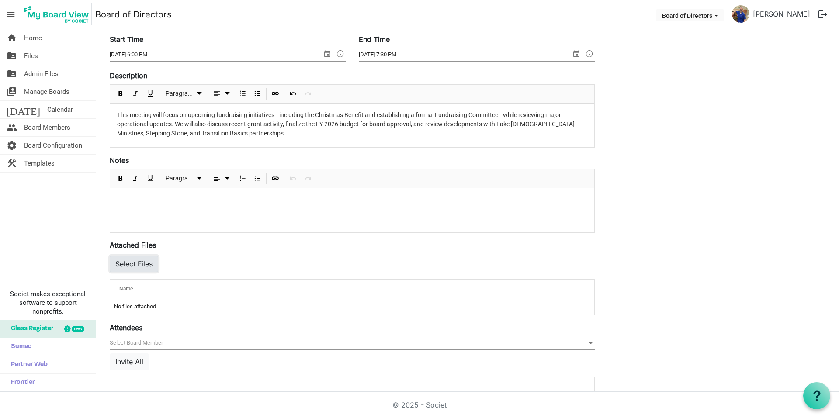
click at [137, 263] on button "Select Files" at bounding box center [134, 264] width 49 height 17
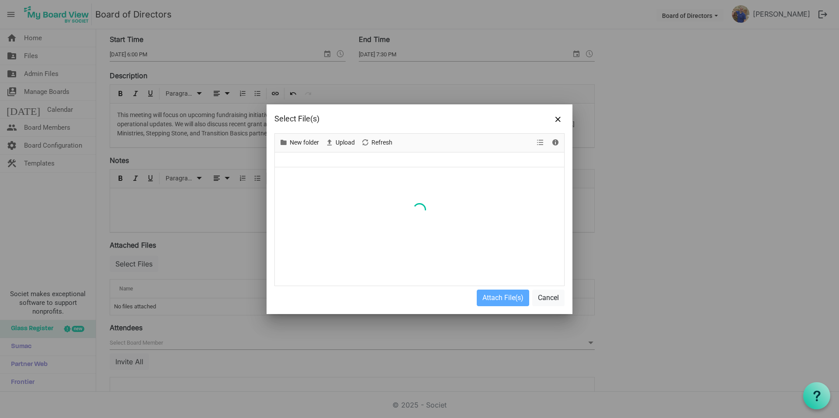
click at [385, 206] on div at bounding box center [419, 210] width 289 height 152
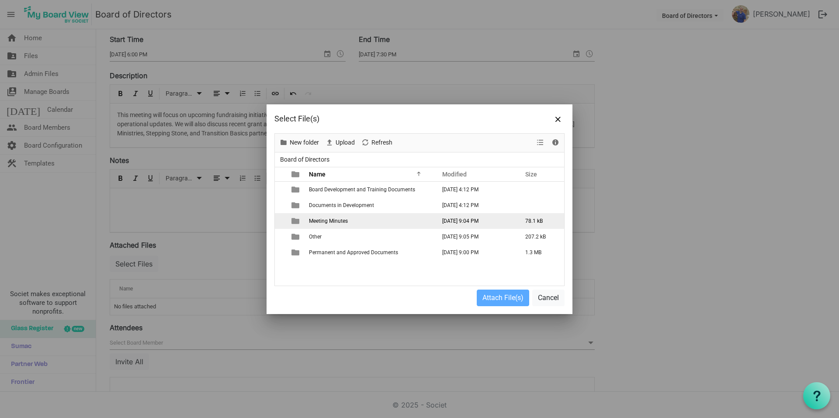
click at [336, 223] on span "Meeting Minutes" at bounding box center [328, 221] width 39 height 6
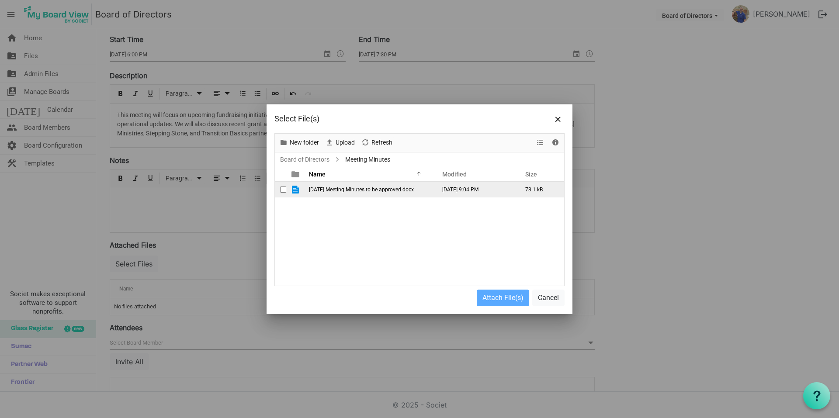
click at [350, 192] on span "[DATE] Meeting Minutes to be approved.docx" at bounding box center [361, 190] width 105 height 6
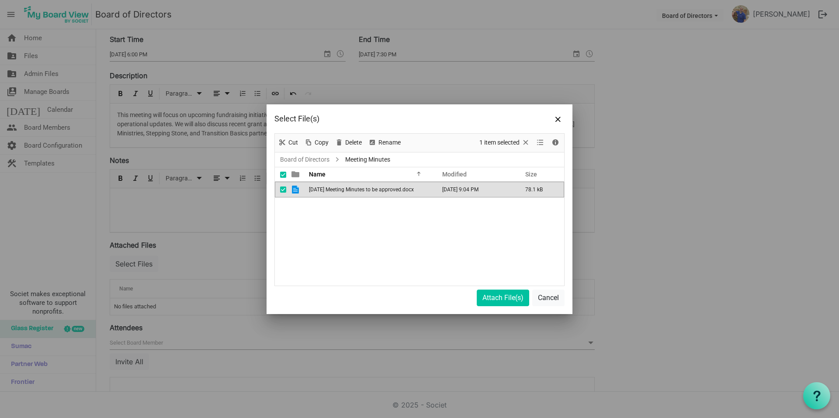
click at [350, 192] on span "[DATE] Meeting Minutes to be approved.docx" at bounding box center [361, 190] width 105 height 6
click at [491, 294] on button "Attach File(s)" at bounding box center [503, 298] width 52 height 17
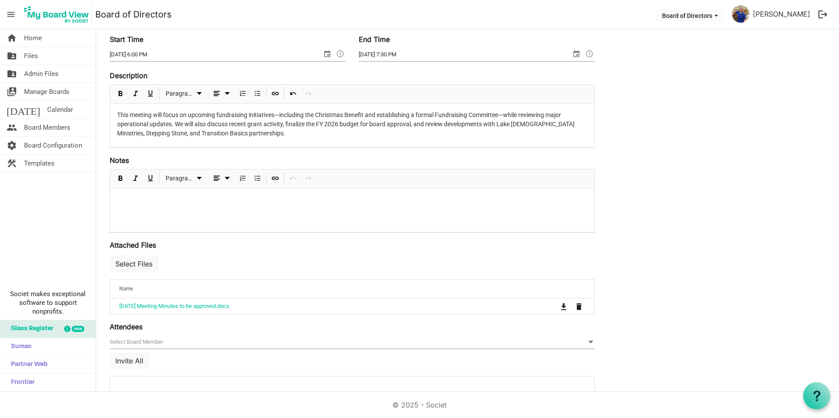
click at [197, 206] on div at bounding box center [352, 210] width 484 height 44
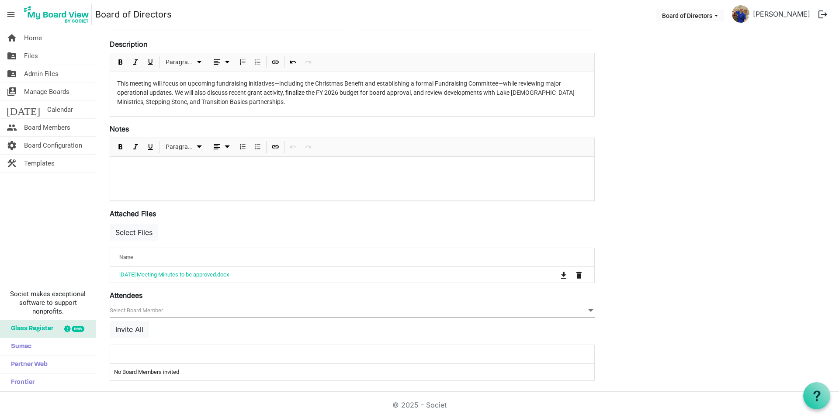
scroll to position [166, 0]
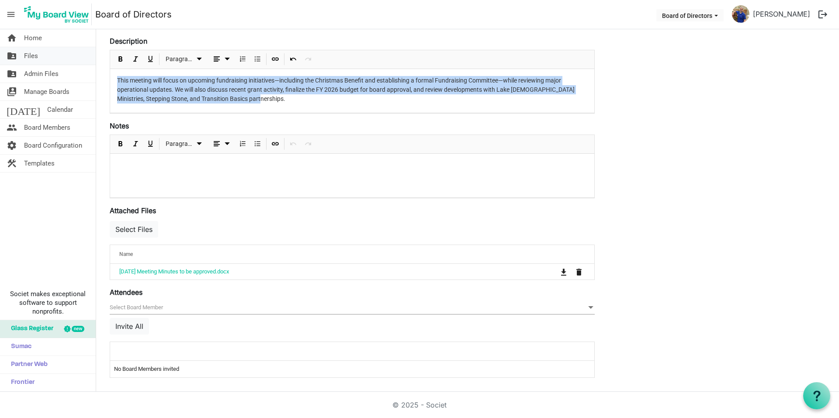
drag, startPoint x: 273, startPoint y: 106, endPoint x: 35, endPoint y: 59, distance: 242.2
click at [35, 59] on div "home Home folder_shared Files folder_shared Admin Files switch_account Manage B…" at bounding box center [419, 210] width 839 height 363
click at [230, 61] on span "dropdownbutton" at bounding box center [227, 59] width 10 height 11
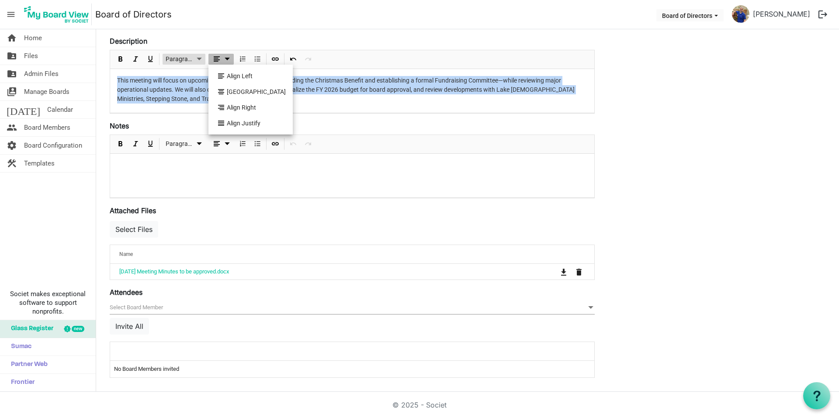
click at [200, 61] on span "Paragraph dropdownbutton" at bounding box center [199, 59] width 10 height 11
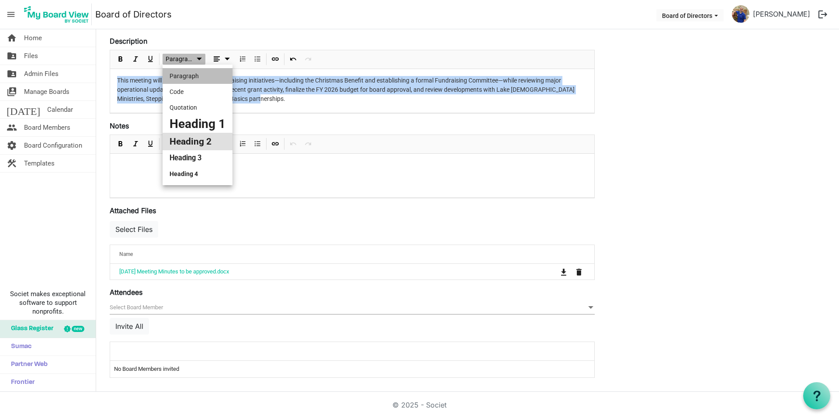
click at [199, 142] on li "Heading 2" at bounding box center [198, 141] width 70 height 17
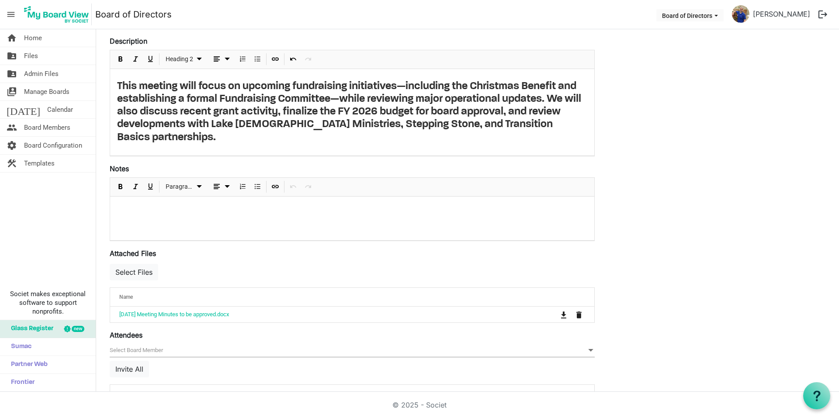
click at [199, 111] on h2 "This meeting will focus on upcoming fundraising initiatives—including the Chris…" at bounding box center [352, 112] width 470 height 64
click at [279, 112] on h2 "This meeting will focus on upcoming fundraising initiatives—including the Chris…" at bounding box center [352, 112] width 470 height 64
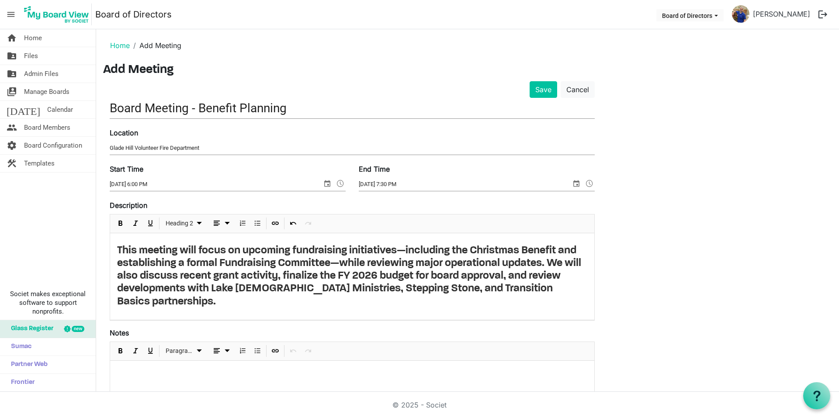
scroll to position [0, 0]
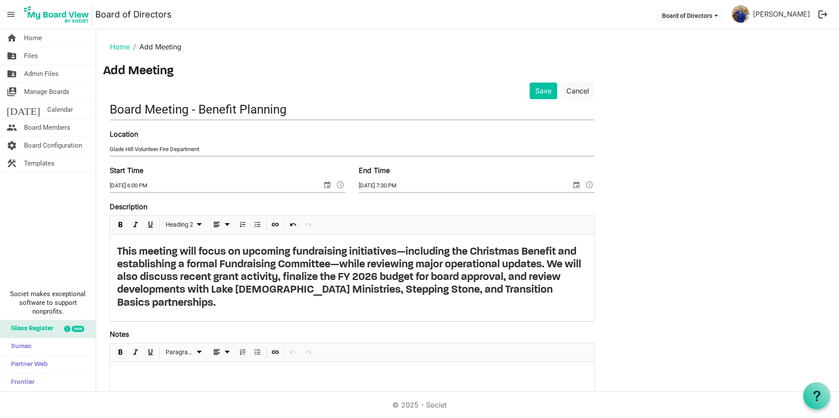
click at [582, 293] on h2 "This meeting will focus on upcoming fundraising initiatives—including the Chris…" at bounding box center [352, 278] width 470 height 64
click at [197, 307] on h2 "This meeting will focus on upcoming fundraising initiatives—including the Chris…" at bounding box center [352, 278] width 470 height 64
click at [489, 304] on h2 "This meeting will focus on upcoming fundraising initiatives—including the Chris…" at bounding box center [352, 278] width 470 height 64
